Goal: Task Accomplishment & Management: Manage account settings

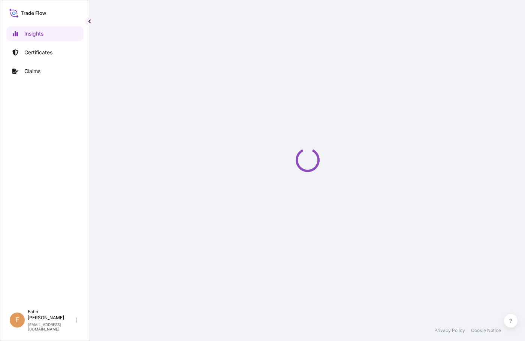
select select "2025"
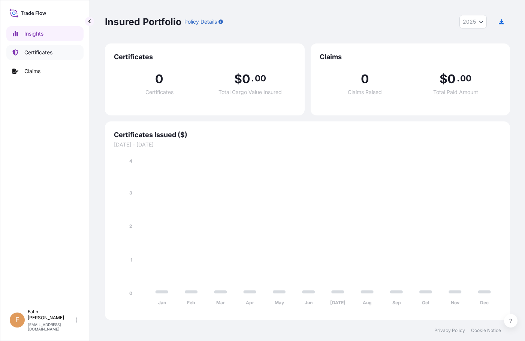
click at [46, 53] on p "Certificates" at bounding box center [38, 52] width 28 height 7
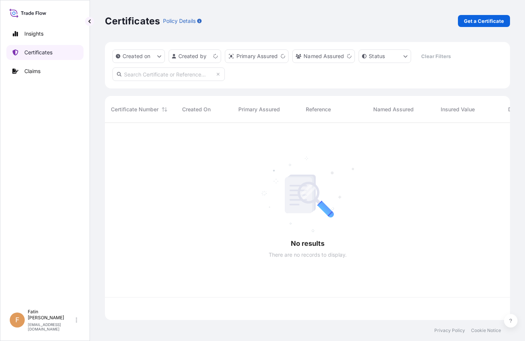
scroll to position [196, 399]
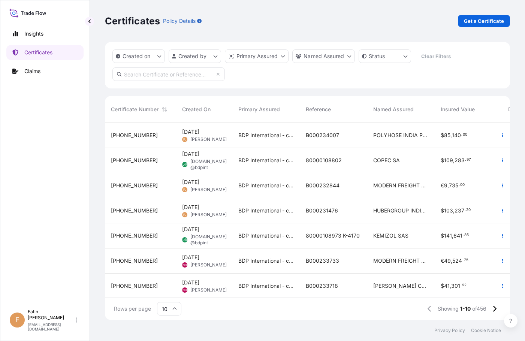
click at [170, 74] on input "text" at bounding box center [168, 73] width 112 height 13
paste input "B000234007"
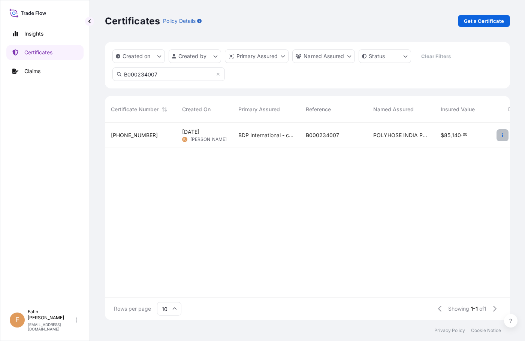
type input "B000234007"
click at [505, 136] on button "button" at bounding box center [502, 135] width 12 height 12
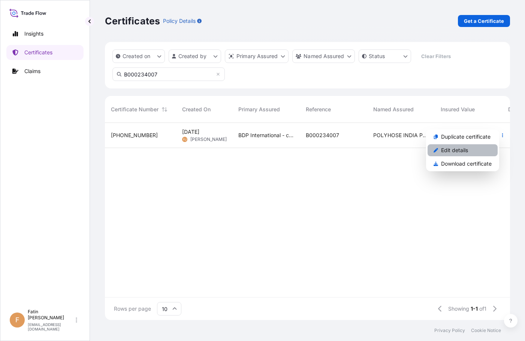
click at [444, 149] on p "Edit details" at bounding box center [454, 150] width 27 height 7
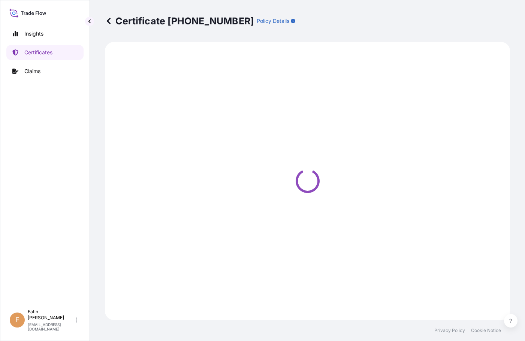
select select "Ocean Vessel"
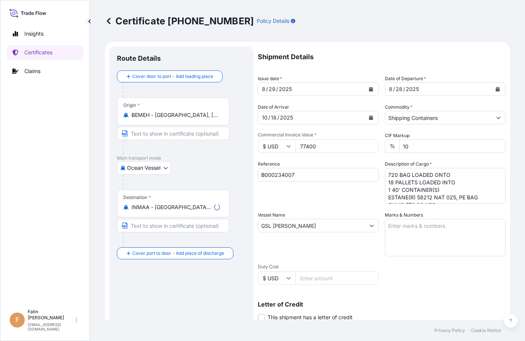
select select "31972"
click at [211, 303] on div "Route Details Cover door to port - Add loading place Place of loading Road / In…" at bounding box center [181, 235] width 129 height 363
click at [27, 203] on div "Insights Certificates Claims" at bounding box center [44, 162] width 77 height 286
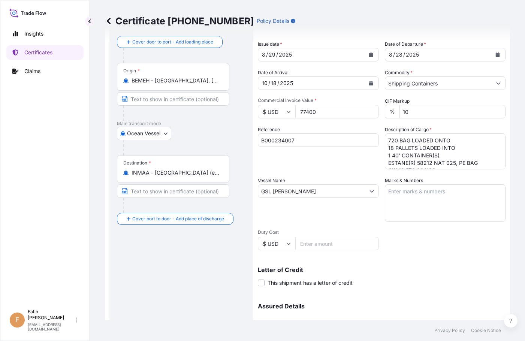
scroll to position [34, 0]
drag, startPoint x: 161, startPoint y: 283, endPoint x: 175, endPoint y: 283, distance: 13.1
click at [161, 283] on div "Route Details Cover door to port - Add loading place Place of loading Road / In…" at bounding box center [181, 201] width 129 height 363
